Goal: Task Accomplishment & Management: Use online tool/utility

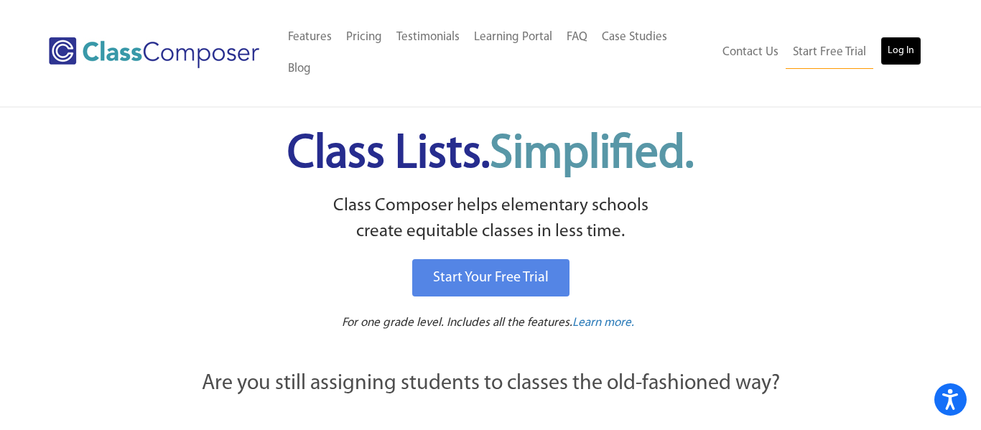
click at [905, 46] on link "Log In" at bounding box center [900, 51] width 41 height 29
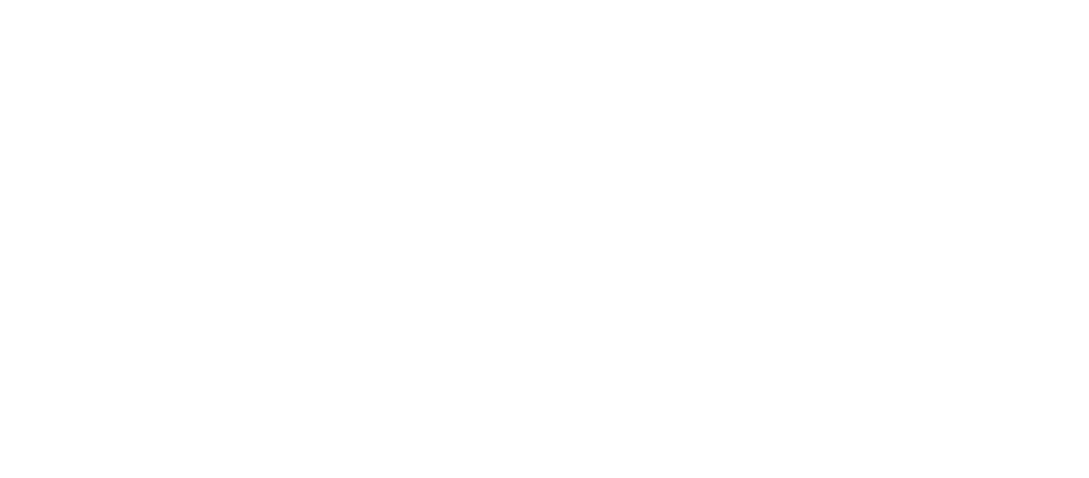
click at [847, 98] on body at bounding box center [544, 239] width 1089 height 478
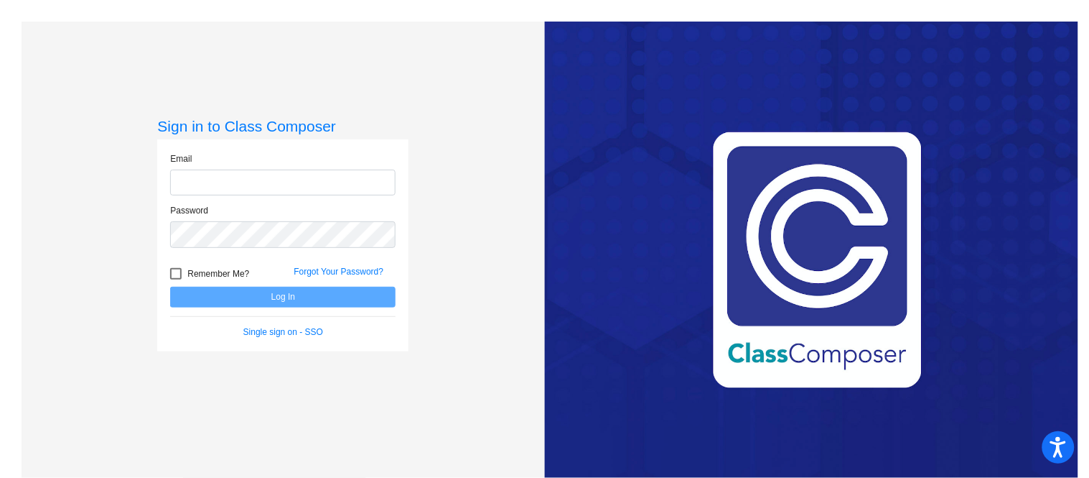
type input "[EMAIL_ADDRESS][DOMAIN_NAME]"
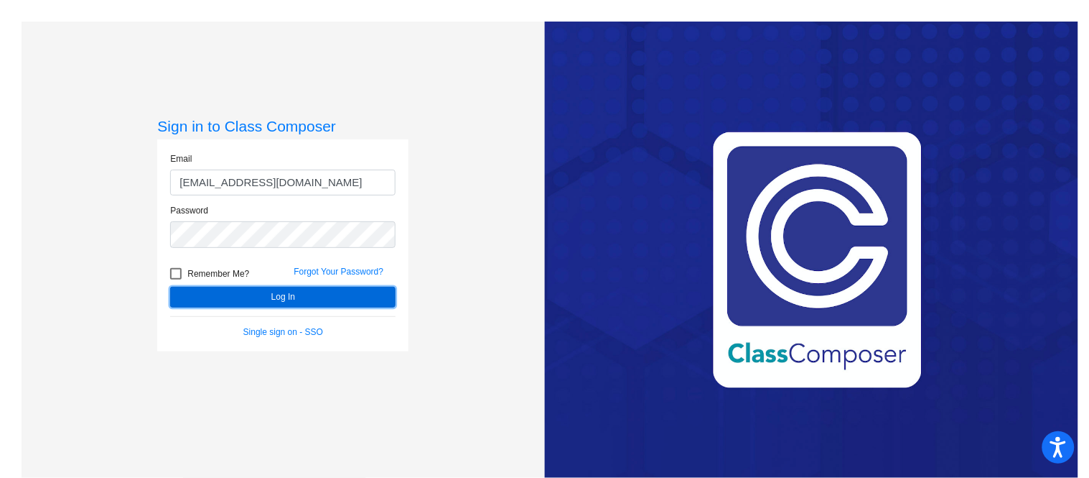
click at [298, 294] on button "Log In" at bounding box center [282, 297] width 225 height 21
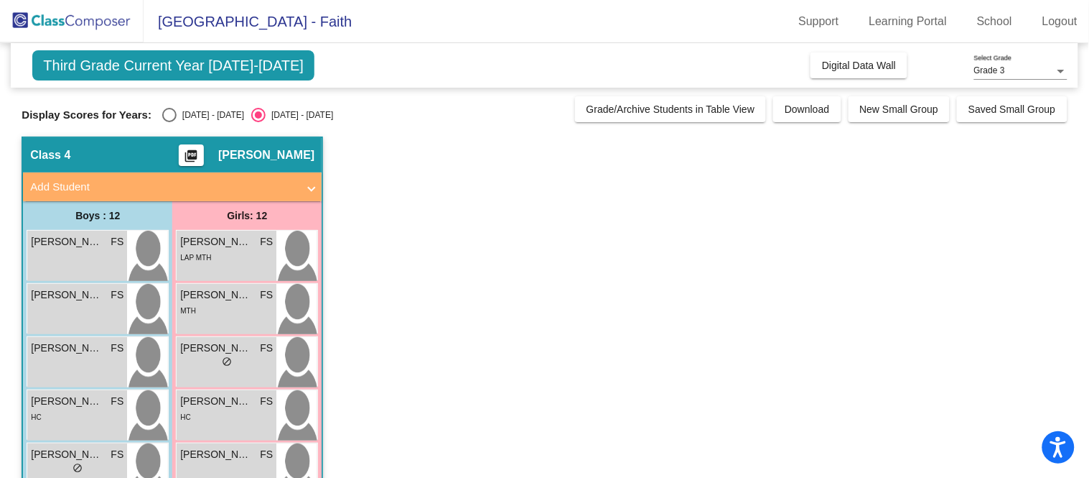
click at [163, 115] on div "Select an option" at bounding box center [169, 115] width 14 height 14
click at [169, 122] on input "[DATE] - [DATE]" at bounding box center [169, 122] width 1 height 1
radio input "true"
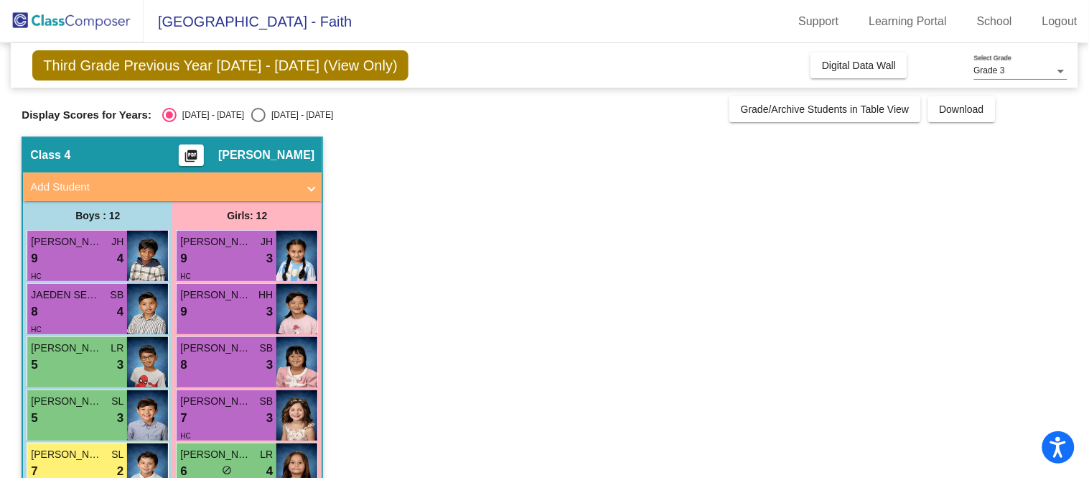
click at [1056, 73] on div at bounding box center [1061, 71] width 13 height 10
click at [1022, 68] on span "Grade 3" at bounding box center [1020, 71] width 93 height 26
click at [96, 21] on img at bounding box center [72, 21] width 144 height 42
